Goal: Use online tool/utility: Use online tool/utility

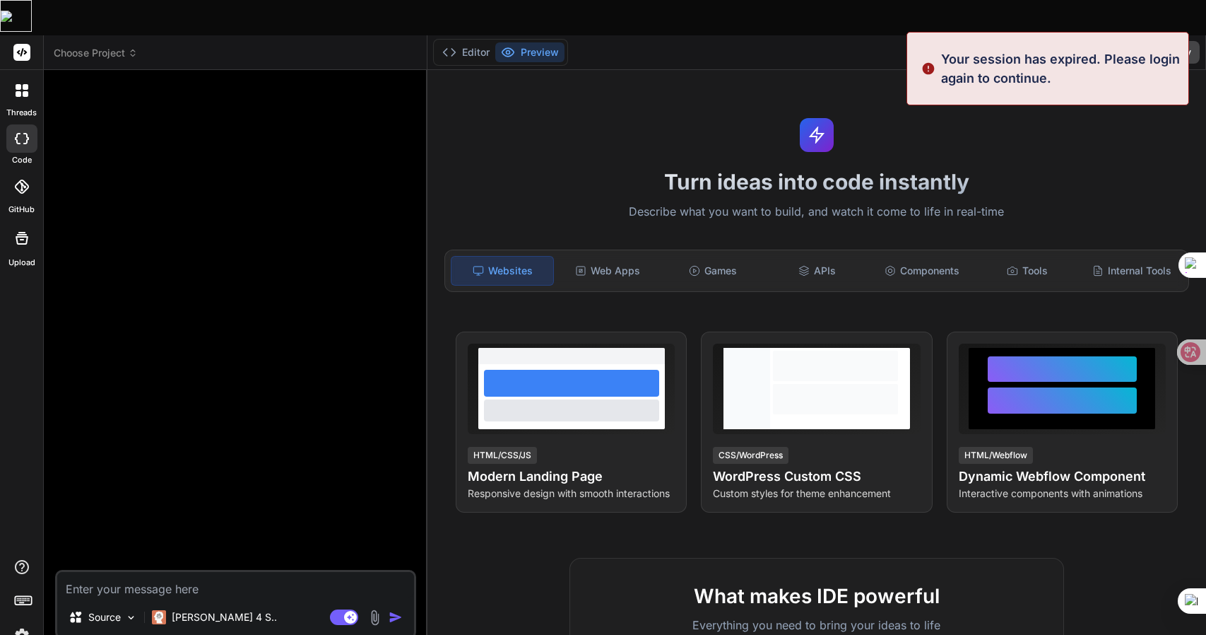
type textarea "x"
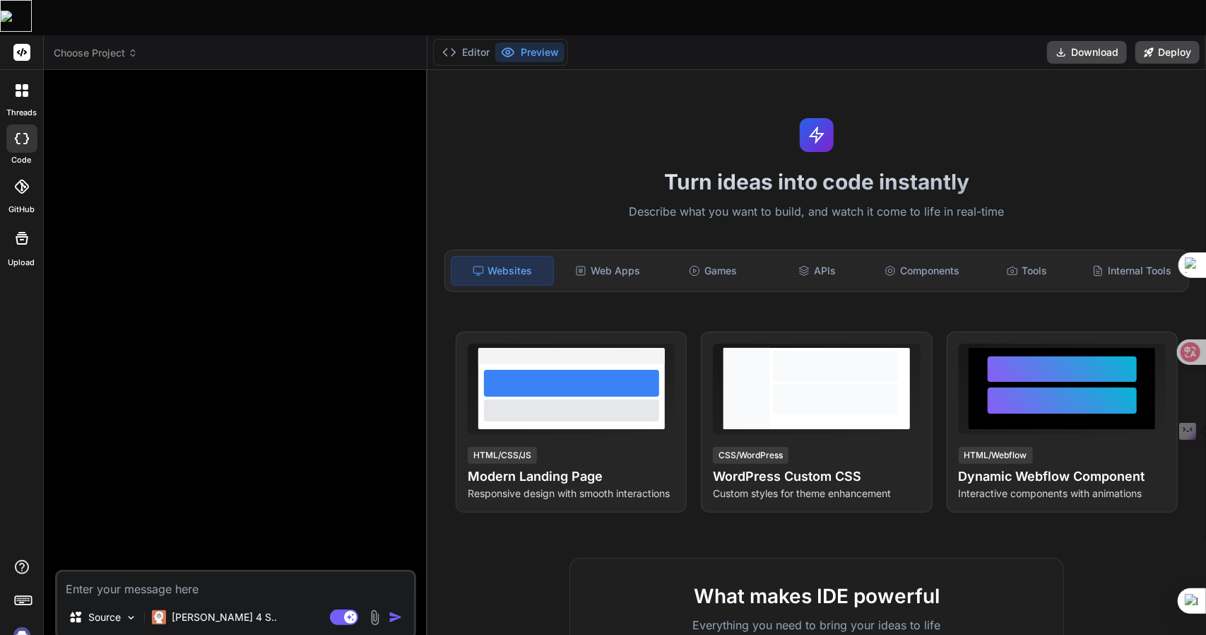
click at [162, 356] on div at bounding box center [237, 325] width 358 height 488
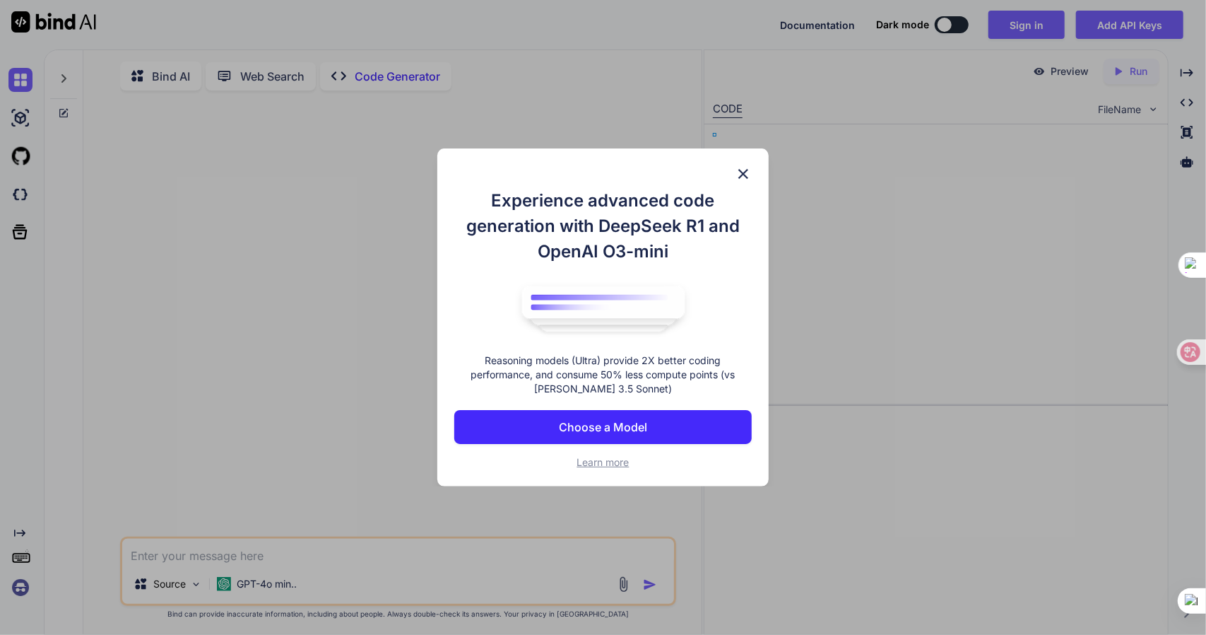
type textarea "x"
